Goal: Find contact information: Find contact information

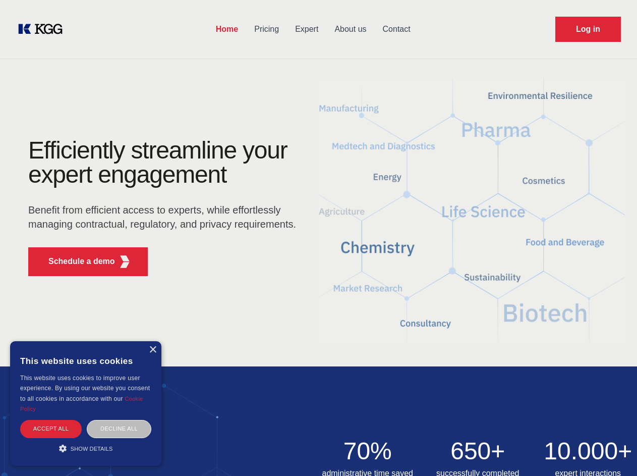
click at [318, 238] on div "Efficiently streamline your expert engagement Benefit from efficient access to …" at bounding box center [165, 211] width 307 height 146
click at [76, 261] on p "Schedule a demo" at bounding box center [81, 261] width 67 height 12
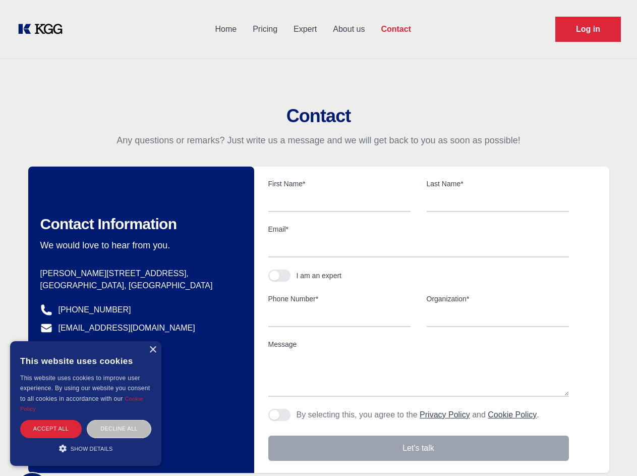
click at [152, 350] on div "× This website uses cookies This website uses cookies to improve user experienc…" at bounding box center [85, 403] width 151 height 125
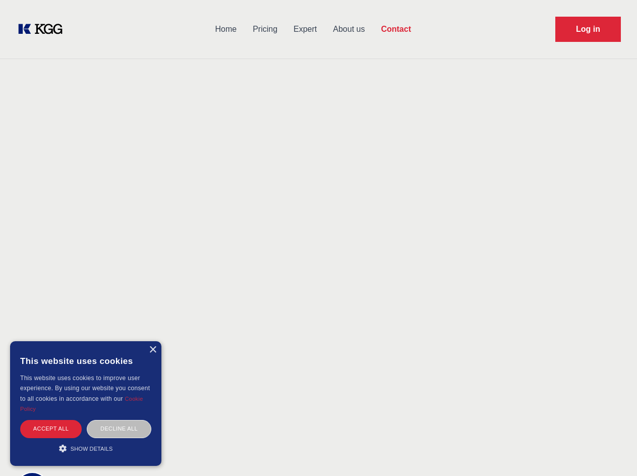
click at [51, 429] on div "Accept all" at bounding box center [51, 429] width 62 height 18
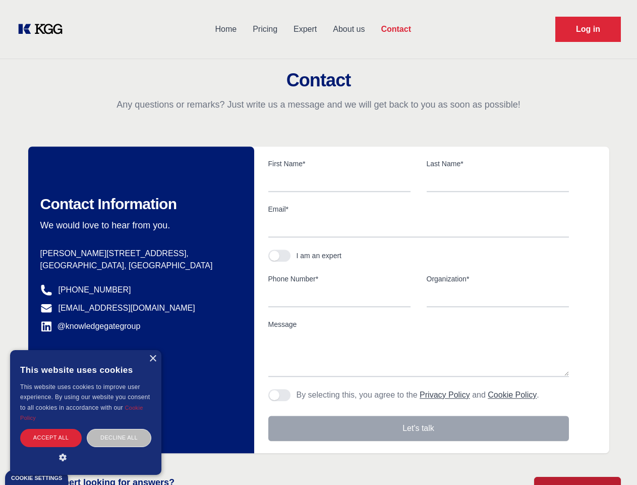
click at [119, 429] on div "Decline all" at bounding box center [119, 438] width 65 height 18
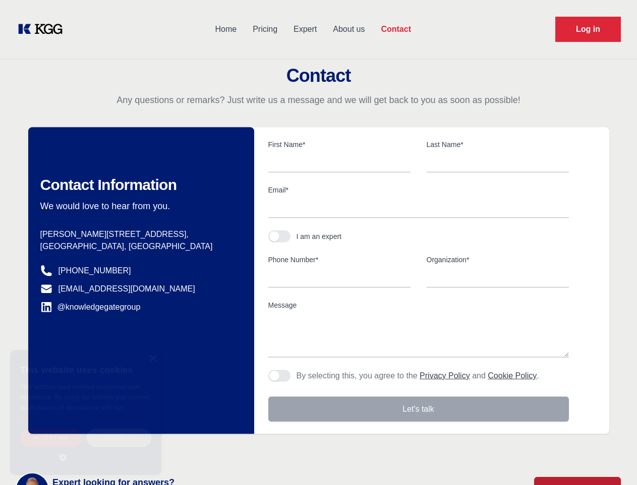
click at [86, 448] on main "Contact Any questions or remarks? Just write us a message and we will get back …" at bounding box center [318, 262] width 637 height 525
